Goal: Task Accomplishment & Management: Use online tool/utility

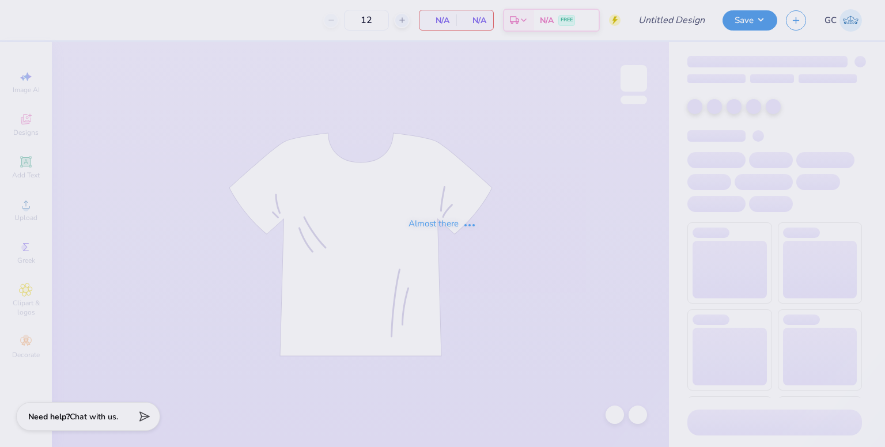
type input "Design 2"
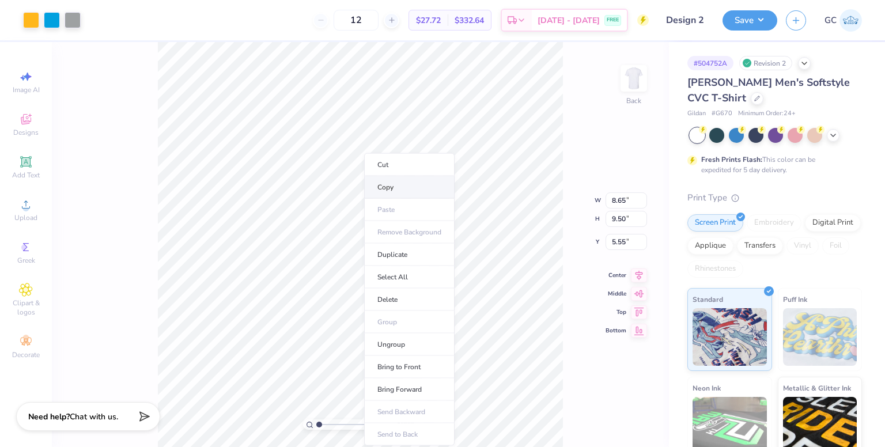
click at [392, 184] on li "Copy" at bounding box center [409, 187] width 90 height 22
click at [632, 85] on img at bounding box center [634, 78] width 46 height 46
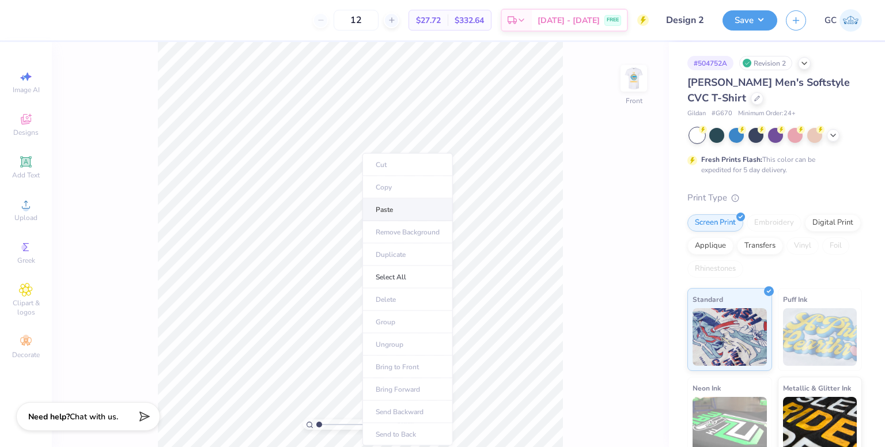
click at [389, 212] on li "Paste" at bounding box center [407, 210] width 90 height 22
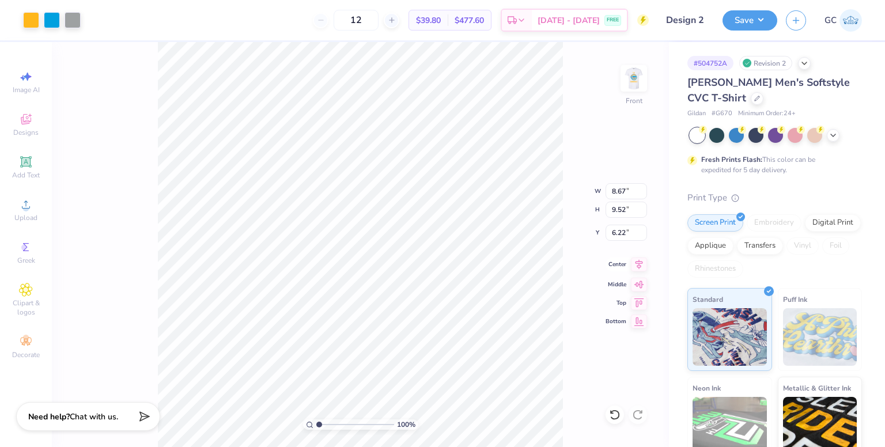
click at [637, 264] on icon at bounding box center [639, 265] width 16 height 14
click at [638, 85] on img at bounding box center [634, 78] width 46 height 46
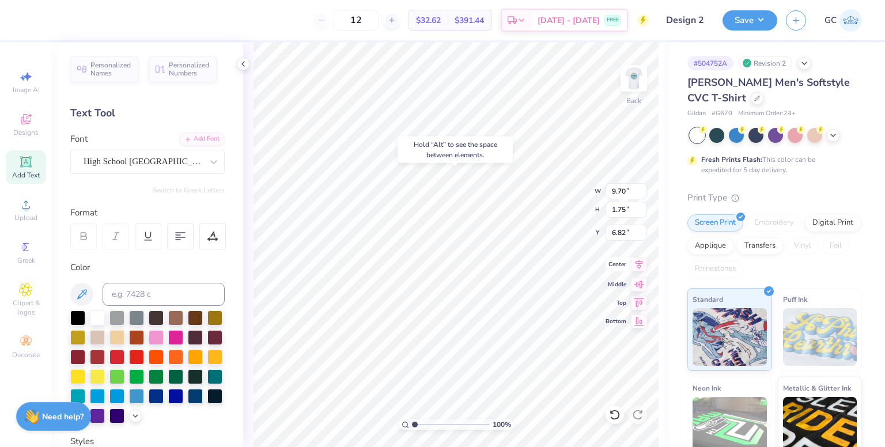
type input "6.82"
click at [640, 269] on icon at bounding box center [639, 265] width 16 height 14
type input "5.60"
type input "2.93"
click at [640, 304] on icon at bounding box center [639, 301] width 16 height 14
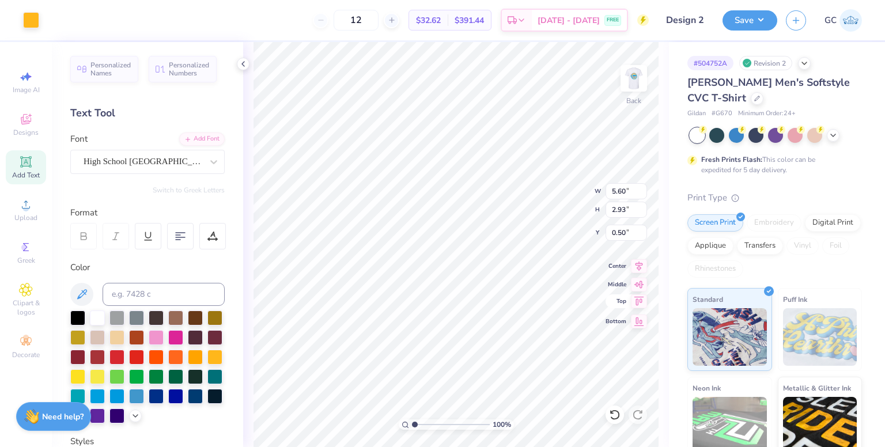
type input "3.00"
click at [208, 156] on icon at bounding box center [214, 162] width 12 height 12
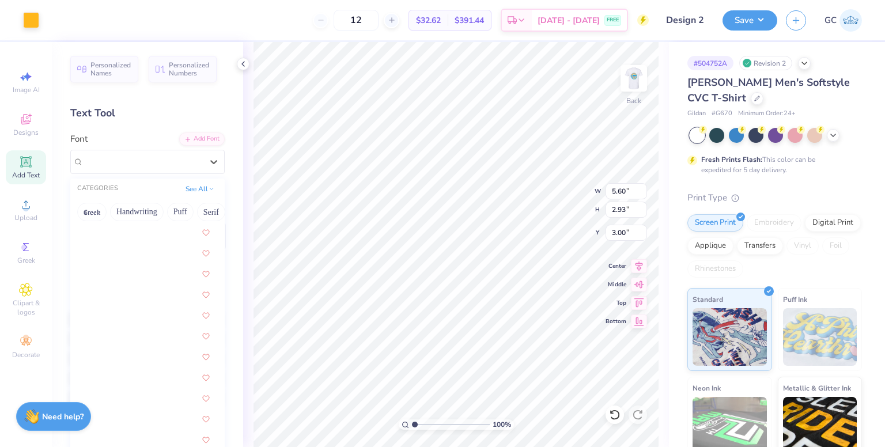
scroll to position [2491, 0]
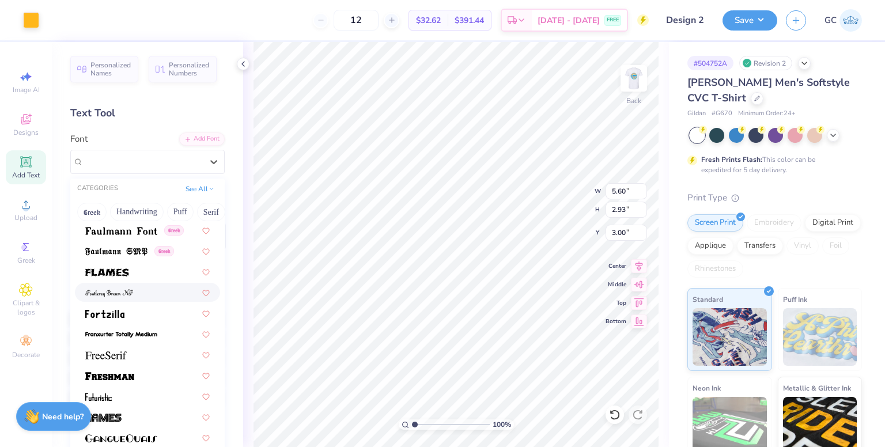
click at [136, 295] on div at bounding box center [147, 292] width 124 height 12
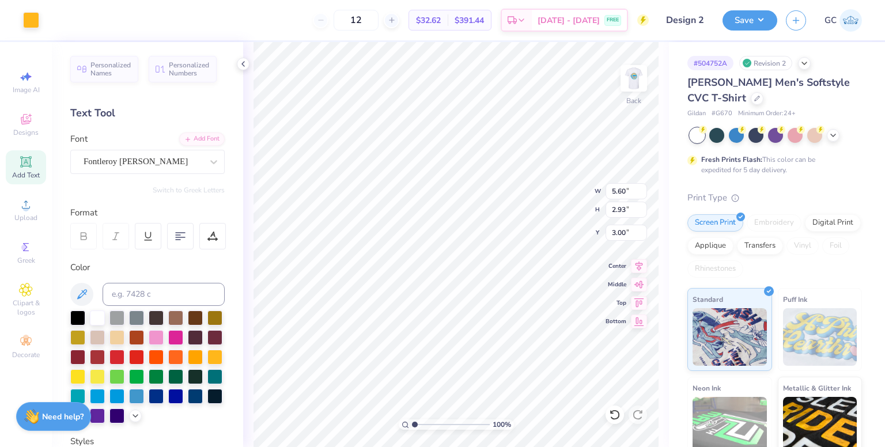
type input "5.93"
type input "3.54"
click at [179, 162] on div "Fontleroy Brown NF" at bounding box center [142, 162] width 121 height 18
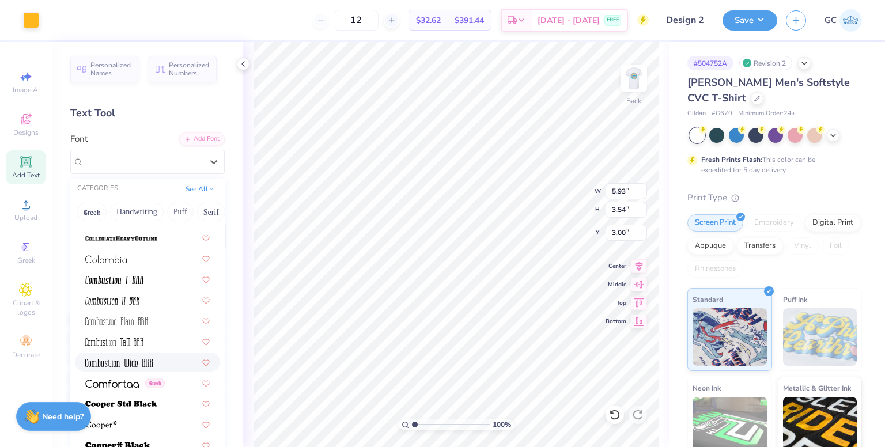
scroll to position [1613, 0]
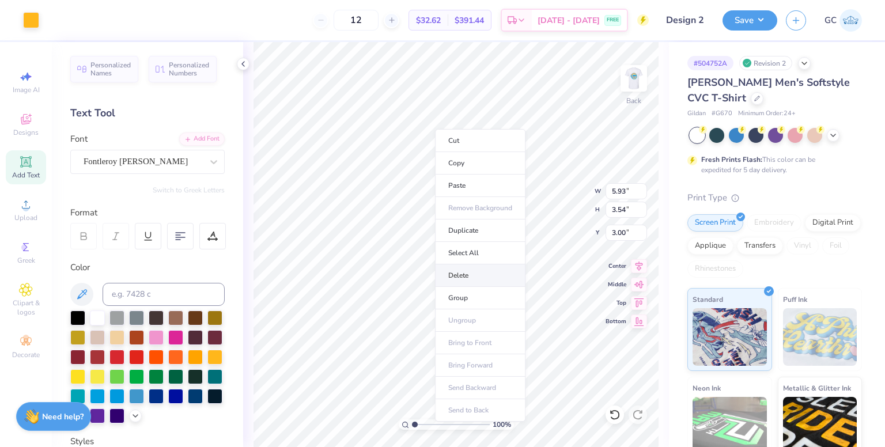
click at [464, 279] on li "Delete" at bounding box center [480, 275] width 90 height 22
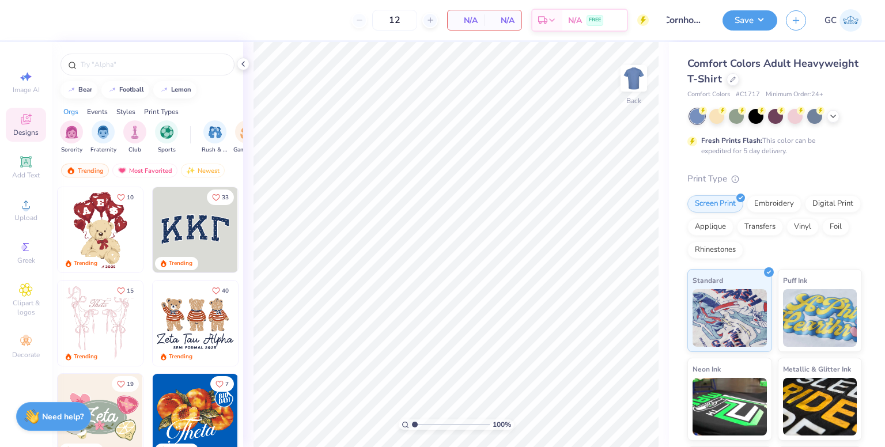
scroll to position [0, 9]
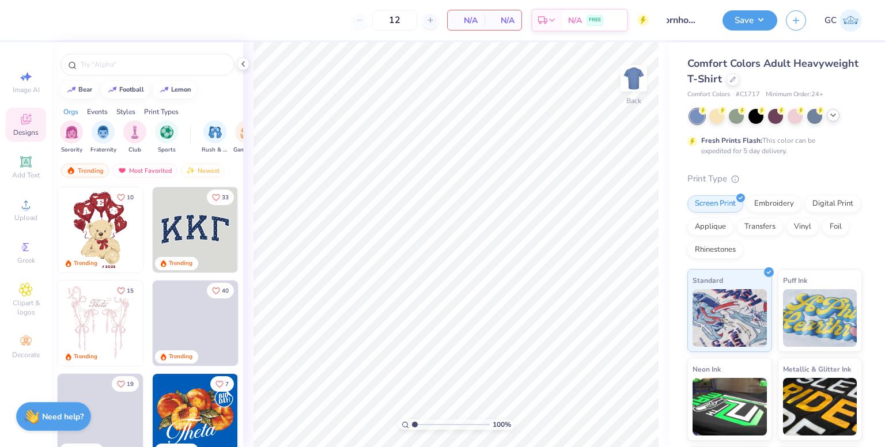
type input "Cornhole 4"
click at [834, 116] on icon at bounding box center [833, 115] width 9 height 9
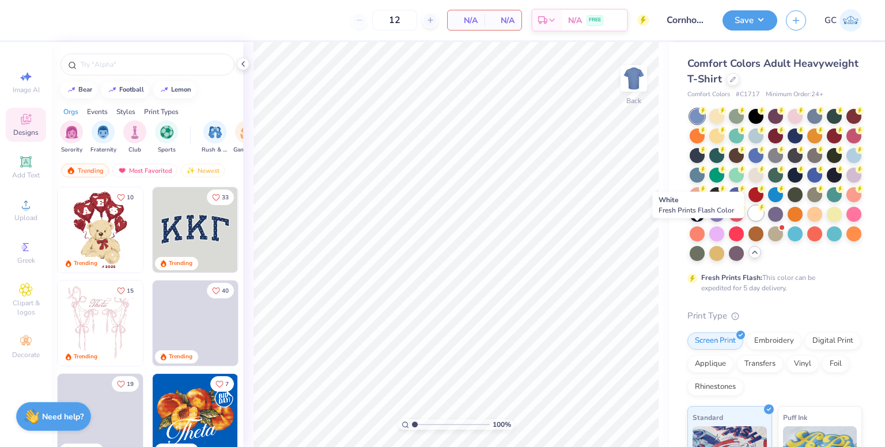
click at [748, 221] on div at bounding box center [755, 213] width 15 height 15
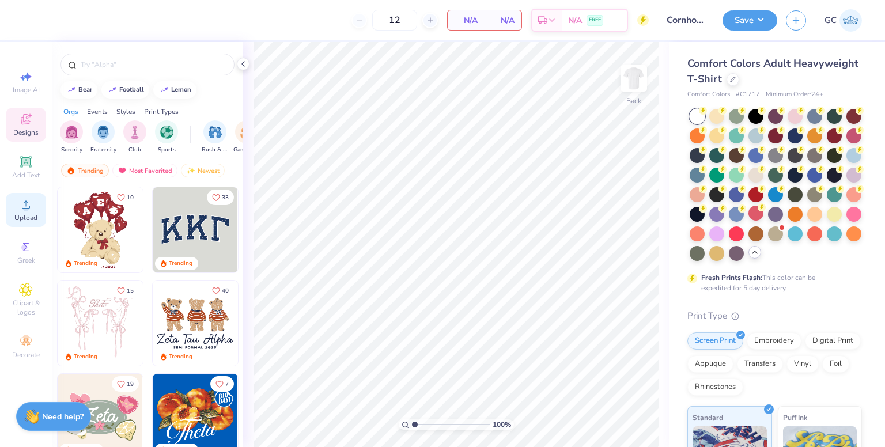
click at [20, 205] on icon at bounding box center [26, 205] width 14 height 14
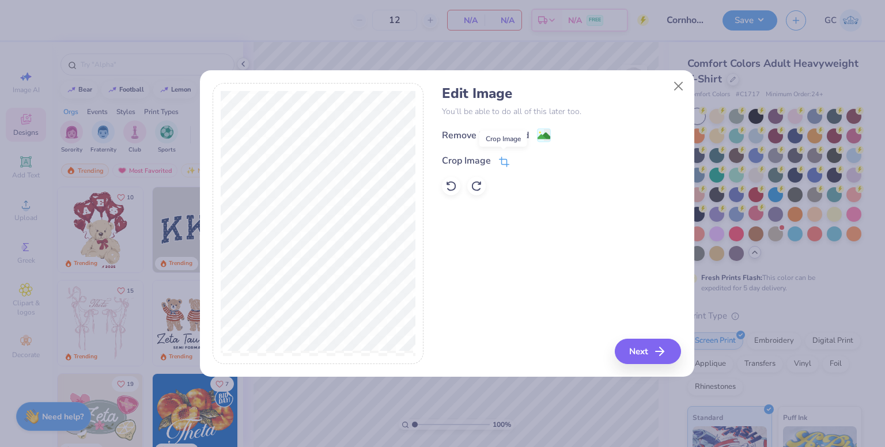
click at [505, 157] on icon at bounding box center [504, 162] width 10 height 10
click at [523, 158] on icon at bounding box center [523, 159] width 7 height 7
click at [539, 137] on image at bounding box center [544, 137] width 13 height 13
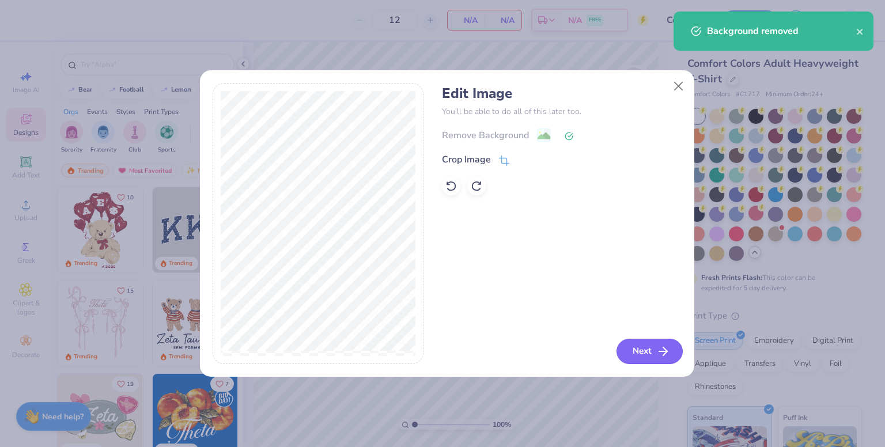
click at [644, 345] on button "Next" at bounding box center [650, 351] width 66 height 25
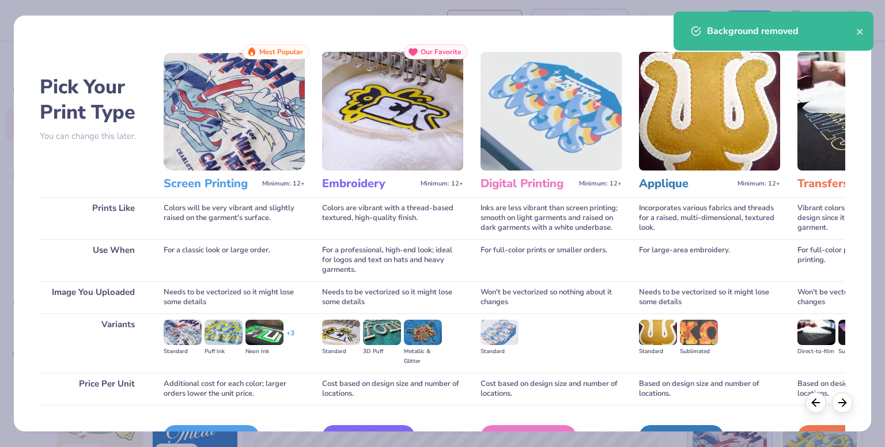
scroll to position [69, 0]
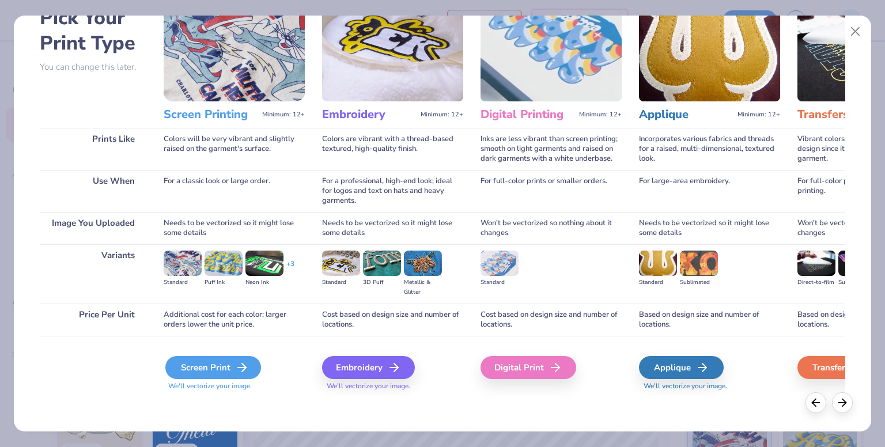
click at [187, 370] on div "Screen Print" at bounding box center [213, 367] width 96 height 23
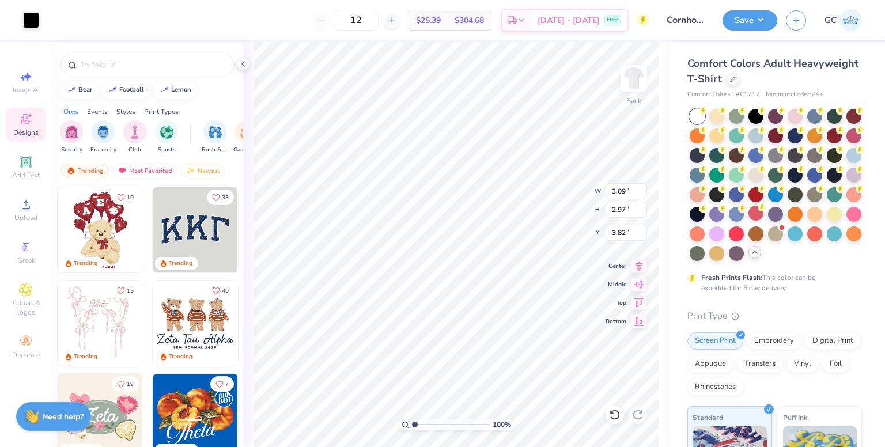
type input "4.30"
type input "1.96"
type input "1.88"
type input "2.47"
type input "2.35"
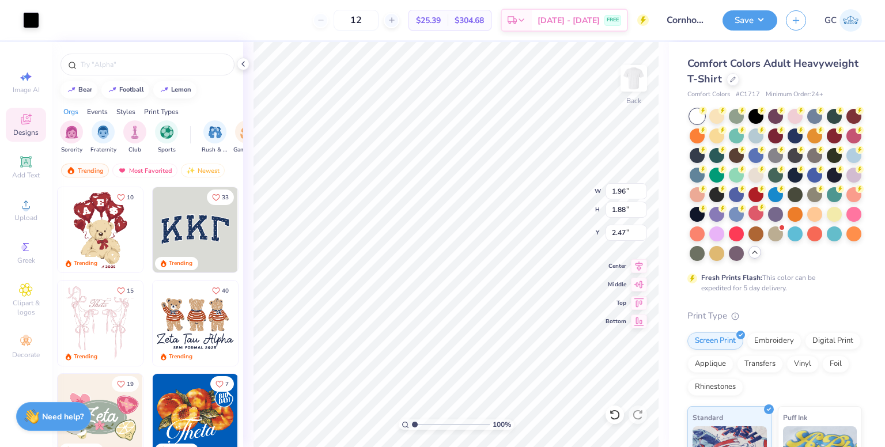
type input "2.26"
type input "3.00"
click at [31, 19] on div at bounding box center [31, 19] width 16 height 16
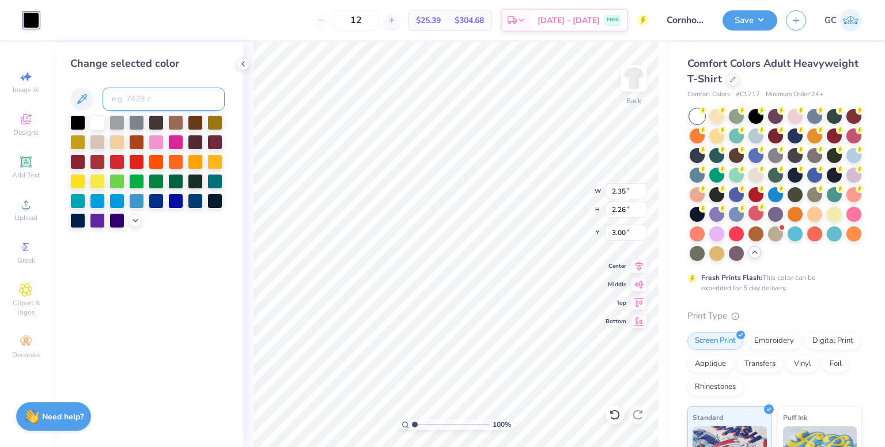
click at [148, 103] on input at bounding box center [164, 99] width 122 height 23
click at [129, 101] on input at bounding box center [164, 99] width 122 height 23
type input "109"
click at [636, 85] on img at bounding box center [634, 78] width 46 height 46
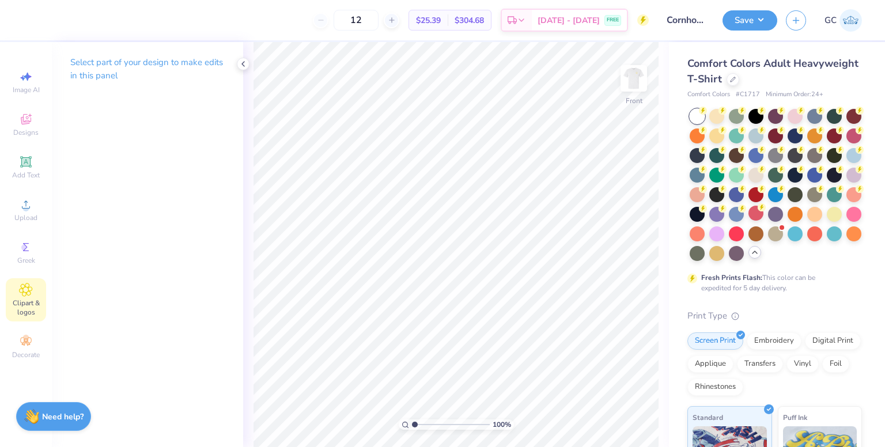
click at [30, 293] on icon at bounding box center [25, 290] width 13 height 14
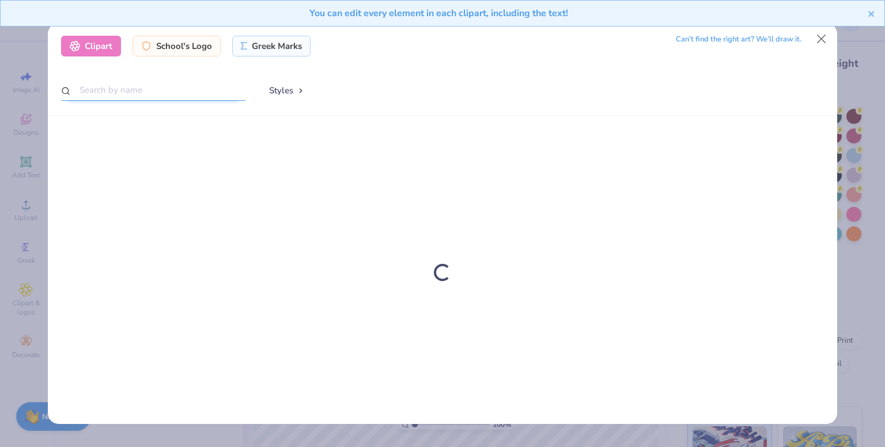
click at [142, 90] on input "text" at bounding box center [153, 90] width 184 height 21
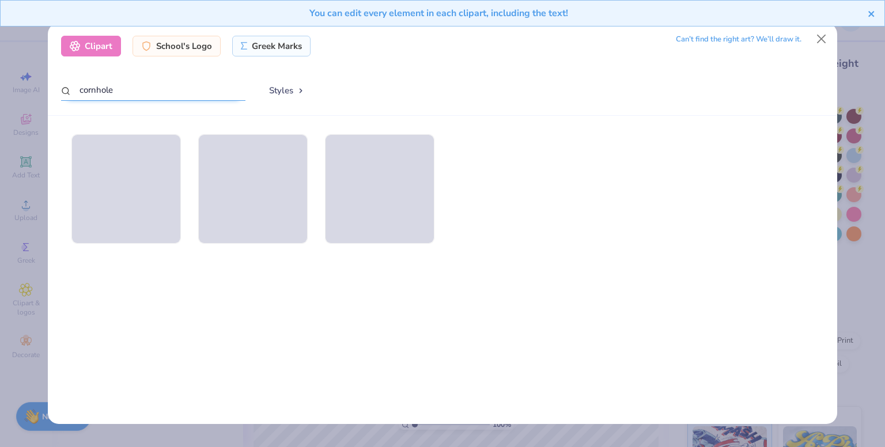
type input "cornhole"
click at [871, 14] on icon "close" at bounding box center [871, 14] width 6 height 6
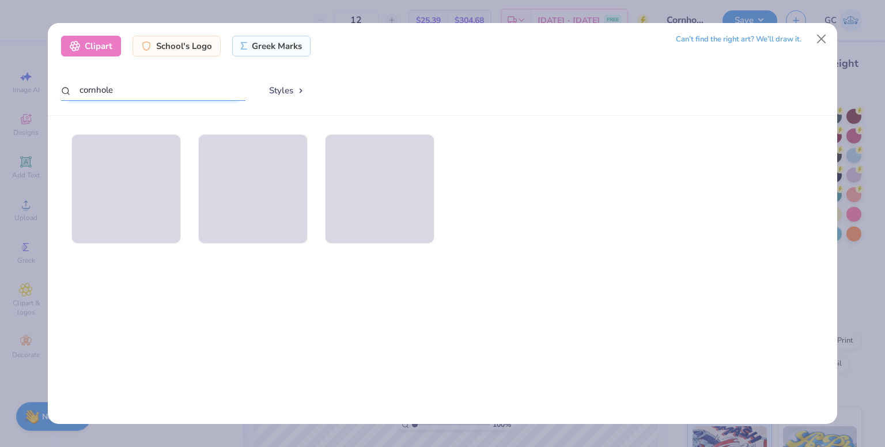
click at [150, 95] on input "cornhole" at bounding box center [153, 90] width 184 height 21
click at [821, 39] on button "Close" at bounding box center [822, 39] width 22 height 22
